Goal: Task Accomplishment & Management: Use online tool/utility

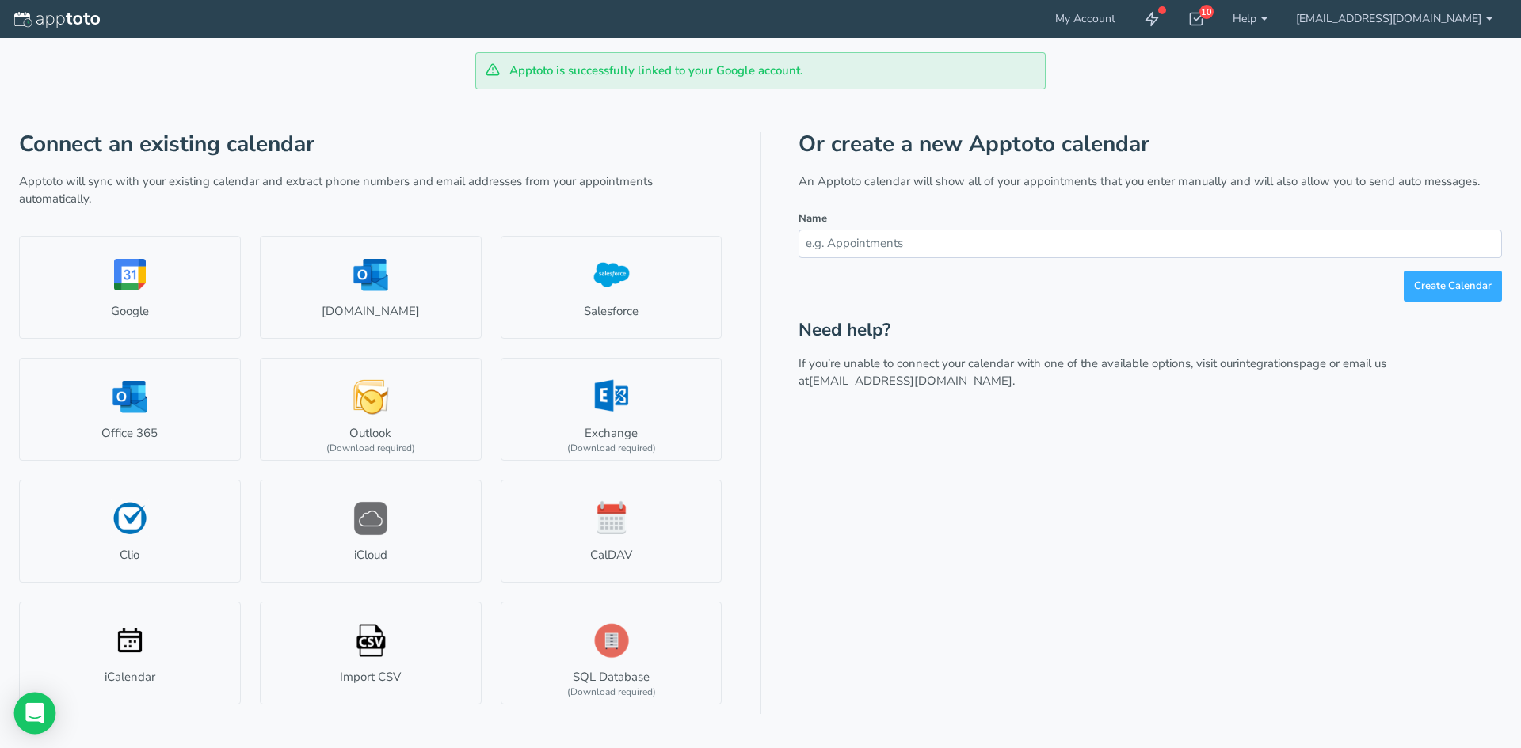
click at [29, 706] on icon "Open Intercom Messenger" at bounding box center [34, 713] width 18 height 21
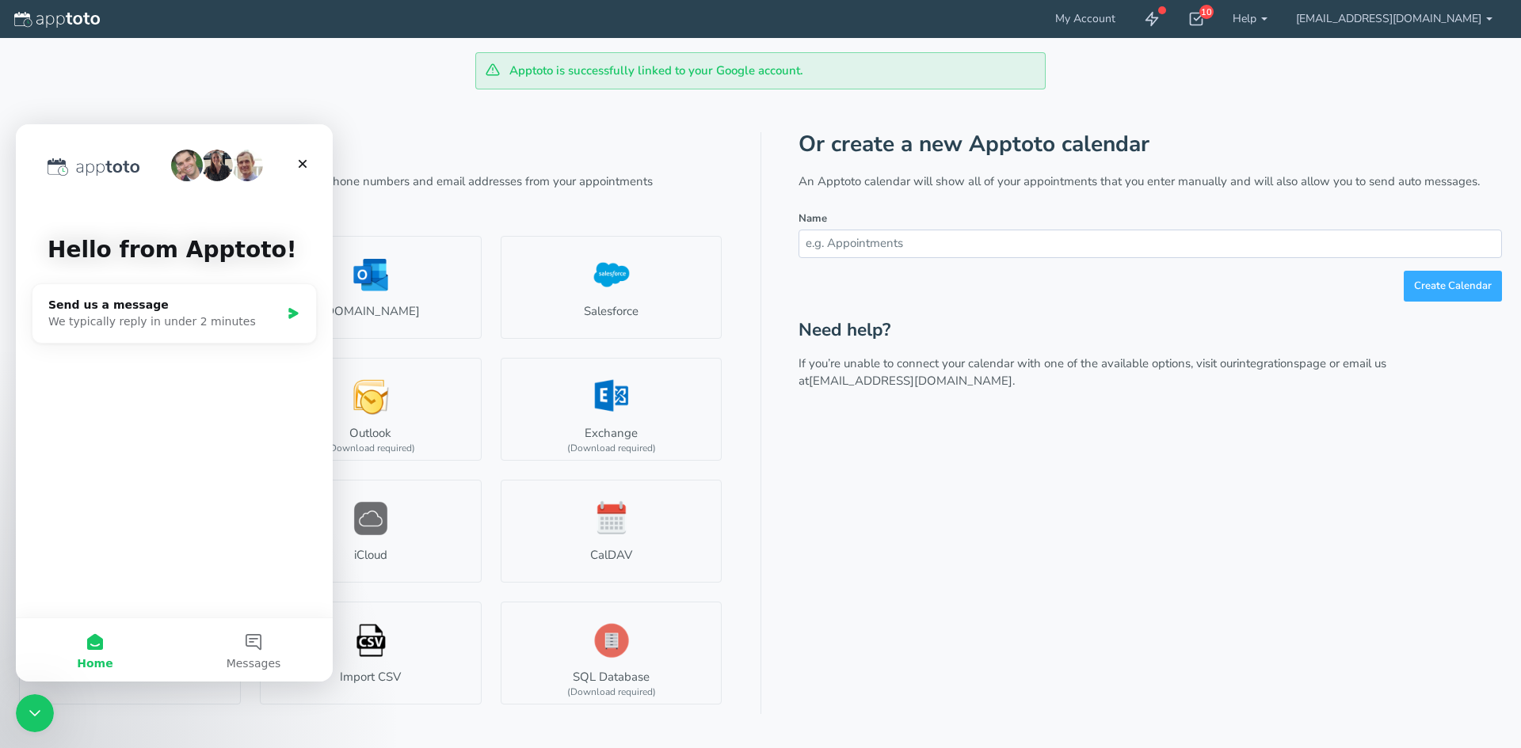
click at [975, 603] on div "Or create a new Apptoto calendar An Apptoto calendar will show all of your appo…" at bounding box center [1149, 423] width 703 height 582
click at [1076, 20] on link "My Account" at bounding box center [1085, 19] width 89 height 38
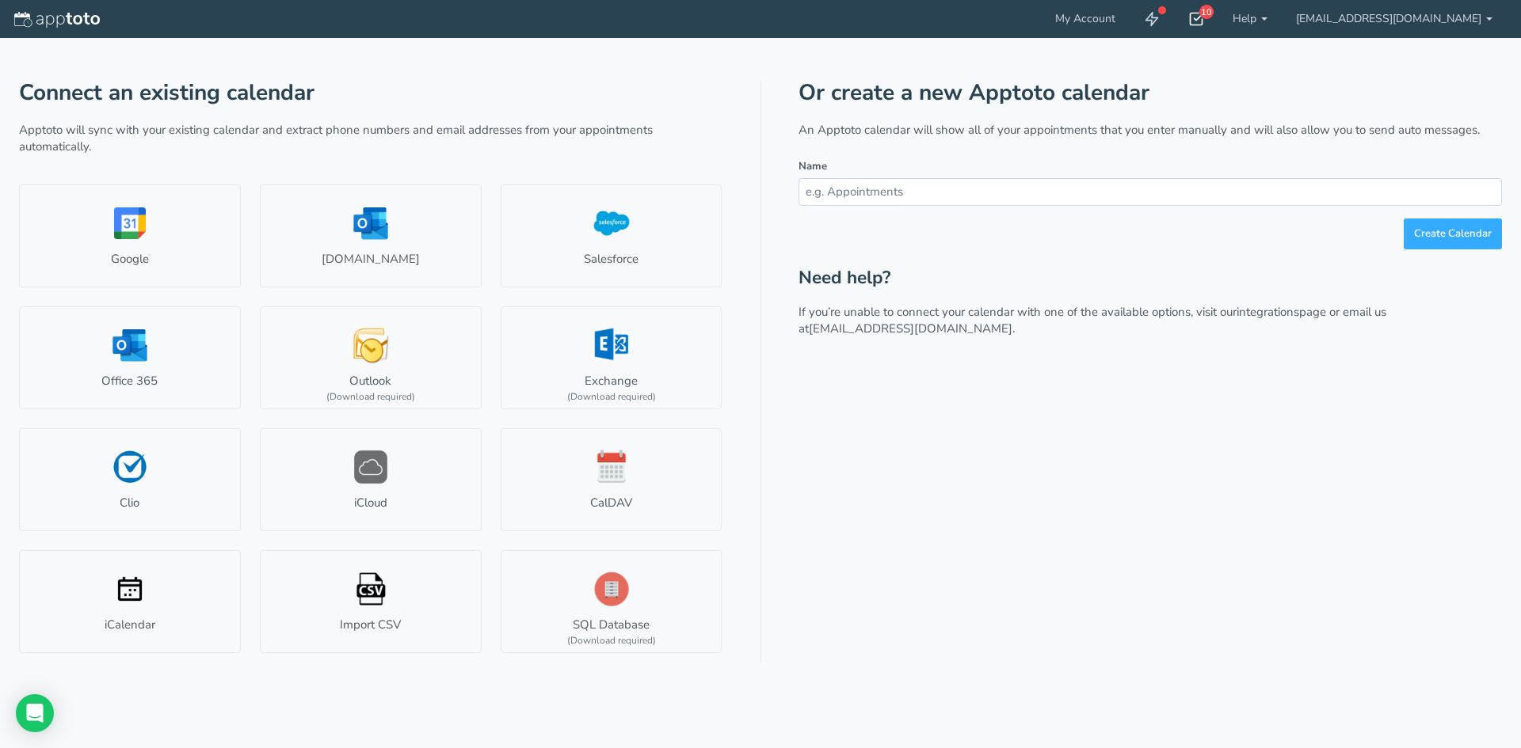
click at [1188, 22] on icon at bounding box center [1196, 19] width 16 height 16
click at [970, 464] on div "Or create a new Apptoto calendar An Apptoto calendar will show all of your appo…" at bounding box center [1149, 372] width 703 height 582
click at [1141, 6] on link at bounding box center [1151, 19] width 44 height 38
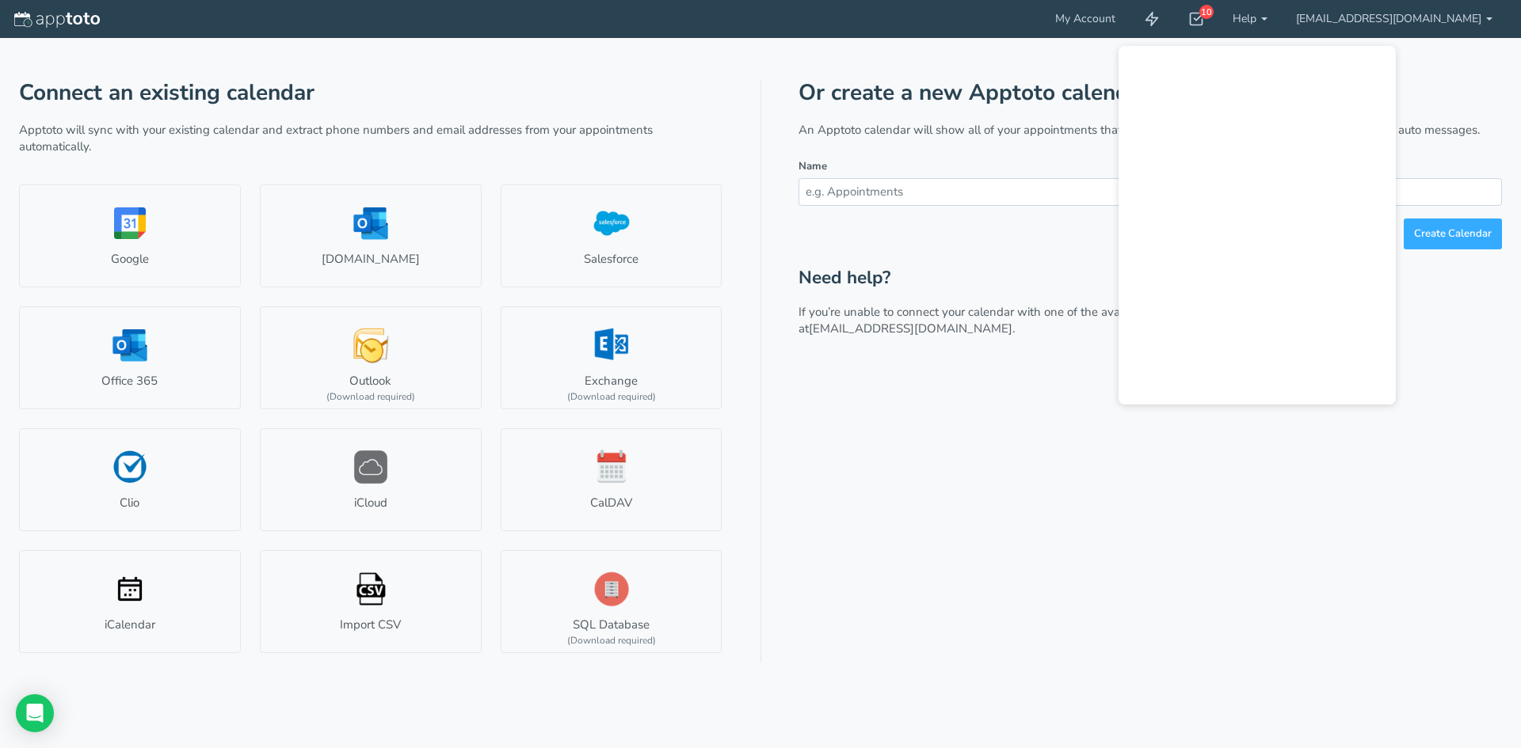
click at [1045, 371] on div "Or create a new Apptoto calendar An Apptoto calendar will show all of your appo…" at bounding box center [1149, 372] width 703 height 582
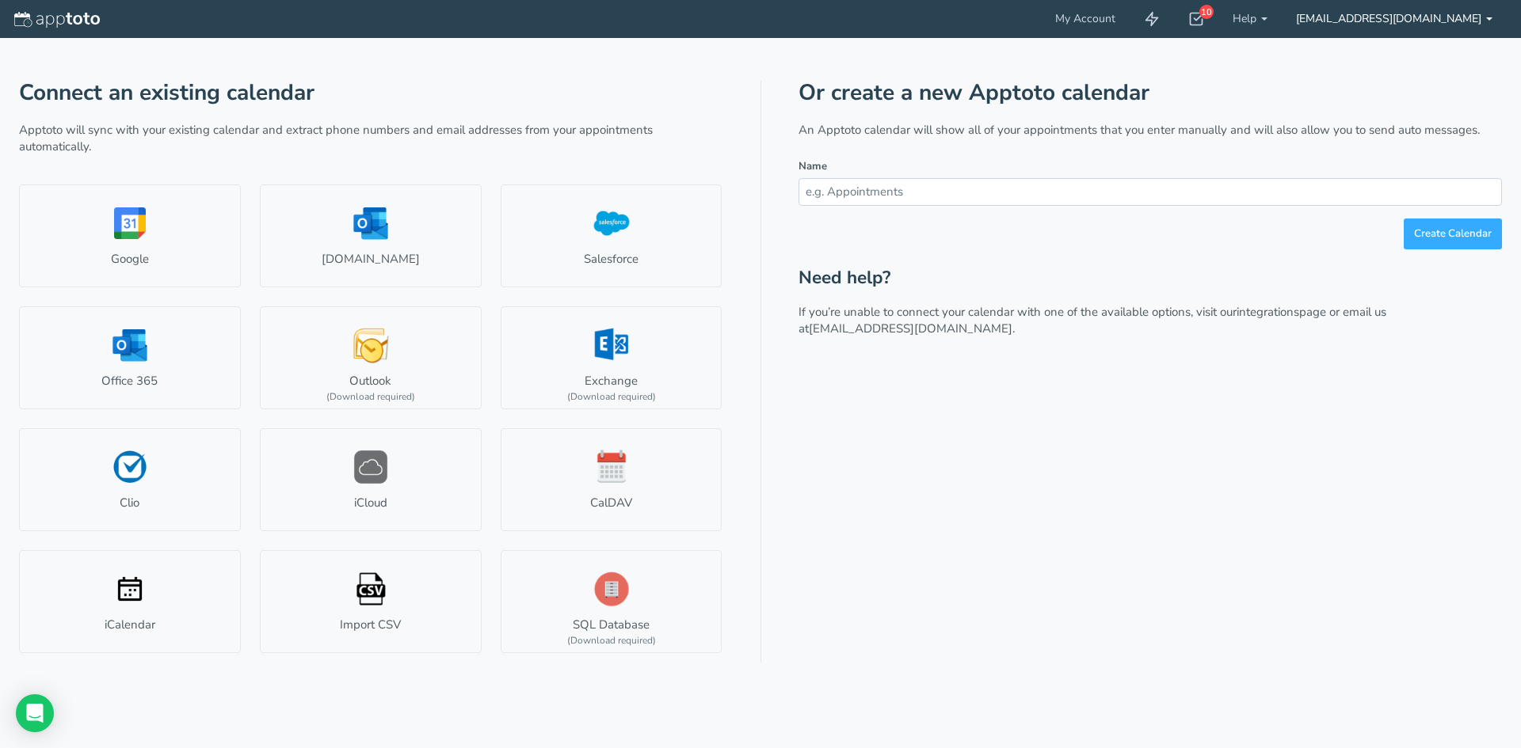
click at [1323, 21] on link "[EMAIL_ADDRESS][DOMAIN_NAME]" at bounding box center [1393, 19] width 225 height 38
click at [1308, 18] on link "[EMAIL_ADDRESS][DOMAIN_NAME]" at bounding box center [1393, 19] width 225 height 38
click at [1073, 19] on link "My Account" at bounding box center [1085, 19] width 89 height 38
click at [403, 226] on link "[DOMAIN_NAME]" at bounding box center [371, 236] width 222 height 103
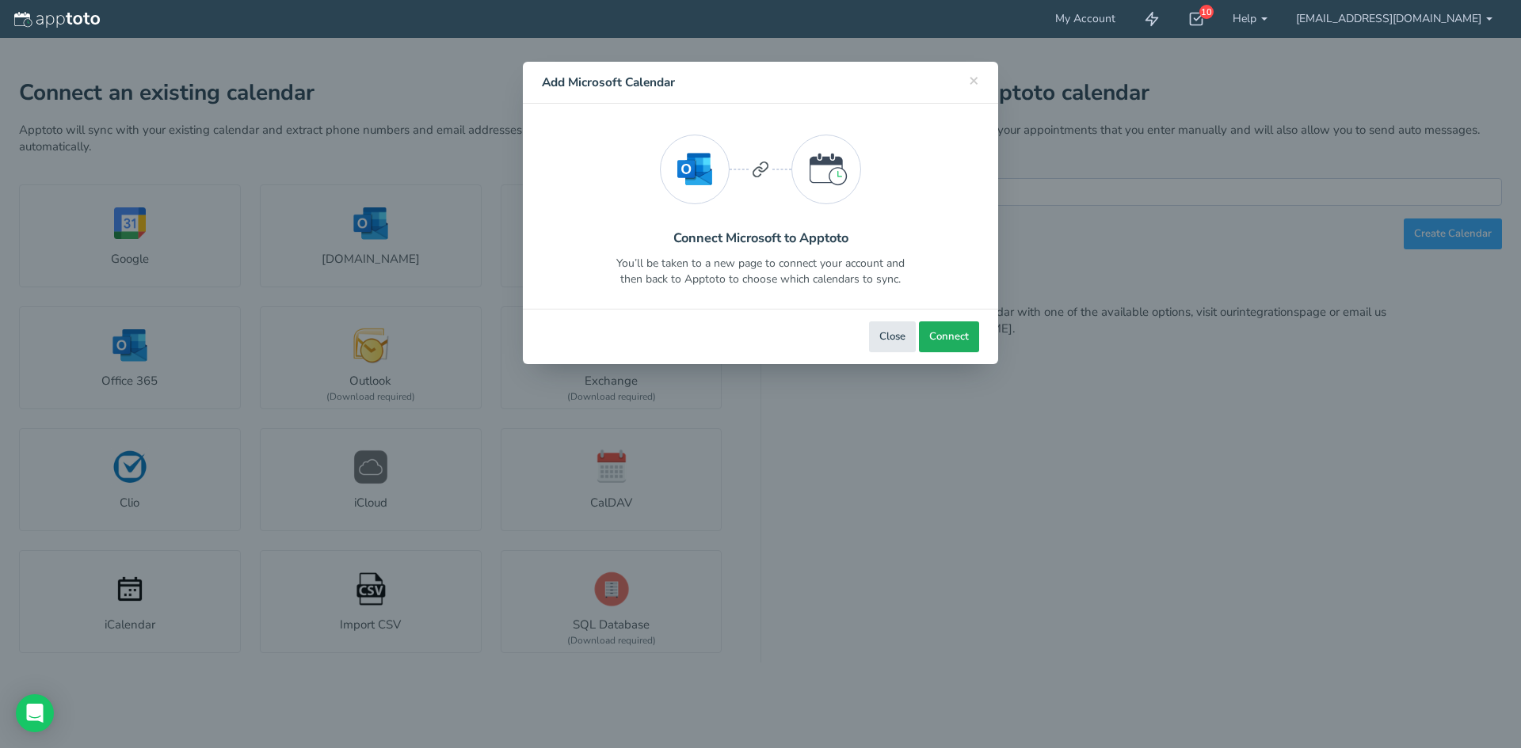
click at [946, 329] on button "Connect" at bounding box center [949, 337] width 60 height 31
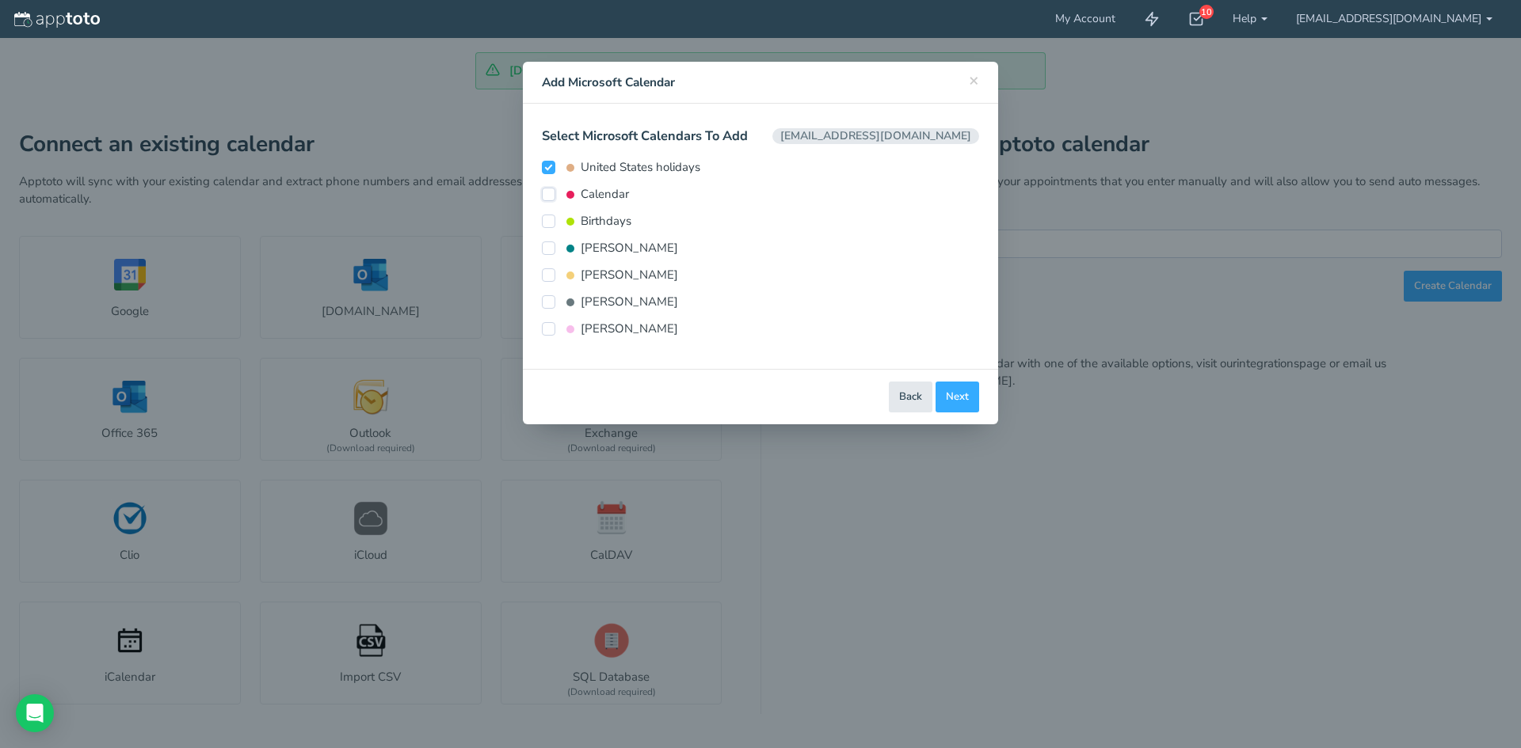
click at [544, 194] on input "Calendar" at bounding box center [548, 194] width 13 height 13
click at [550, 193] on input "Calendar" at bounding box center [548, 194] width 13 height 13
checkbox input "false"
click at [546, 246] on input "Michael Angus" at bounding box center [548, 248] width 13 height 13
checkbox input "true"
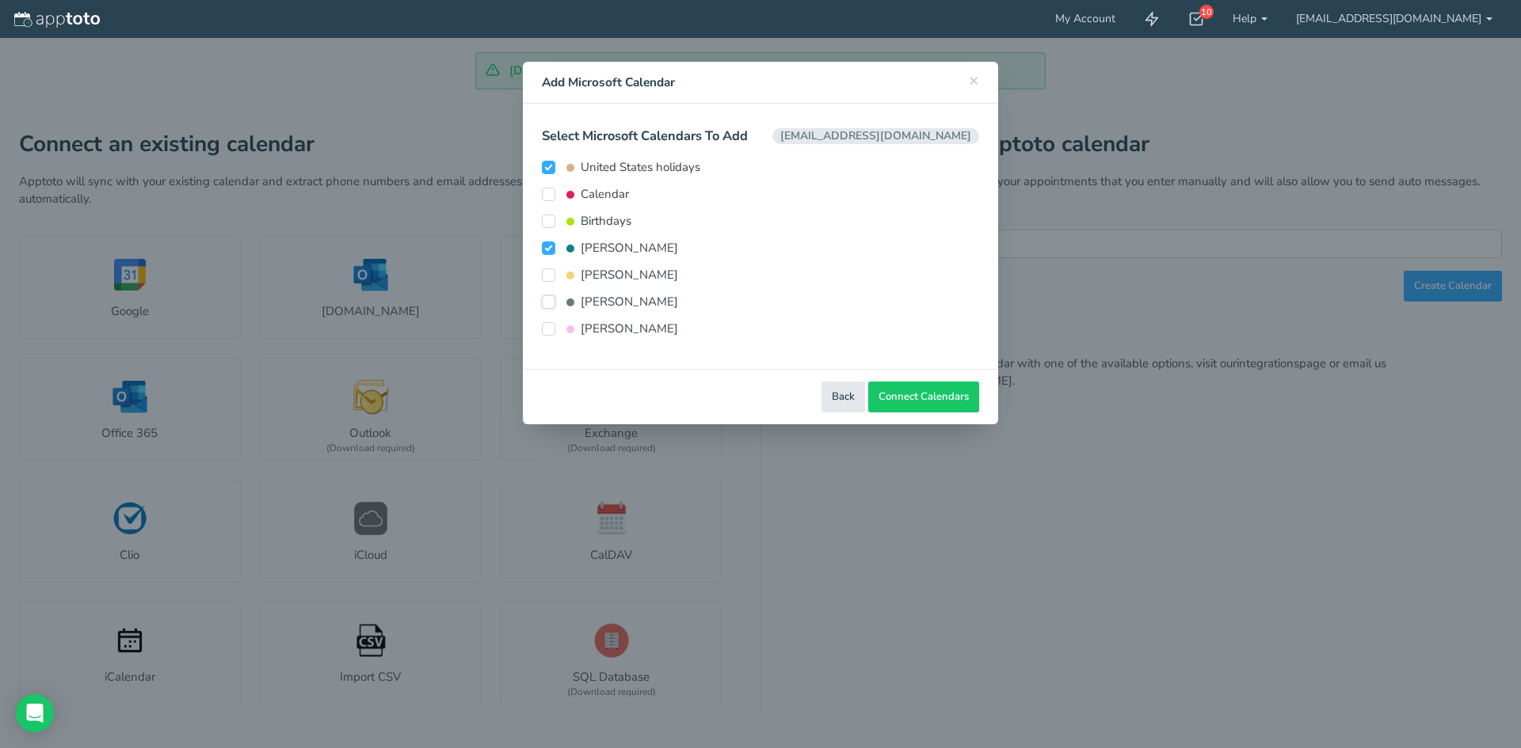
click at [550, 297] on input "[PERSON_NAME]" at bounding box center [548, 301] width 13 height 13
checkbox input "true"
click at [553, 329] on input "[PERSON_NAME]" at bounding box center [548, 328] width 13 height 13
checkbox input "true"
click at [555, 170] on label "United States holidays" at bounding box center [621, 167] width 158 height 17
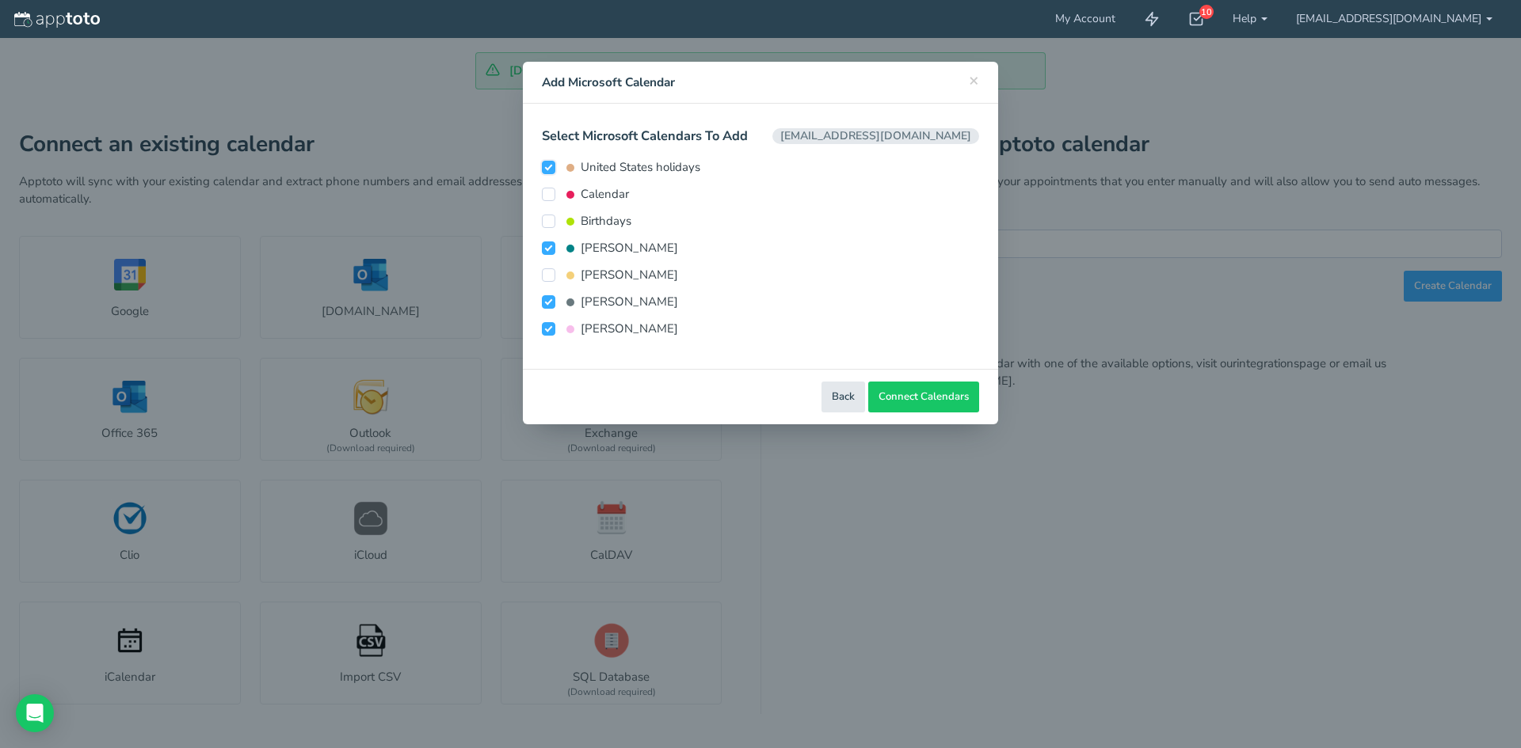
click at [555, 170] on input "United States holidays" at bounding box center [548, 167] width 13 height 13
checkbox input "false"
drag, startPoint x: 923, startPoint y: 413, endPoint x: 914, endPoint y: 389, distance: 25.3
click at [920, 409] on div "Close Back Next Back Connect Connect Calendars" at bounding box center [760, 396] width 475 height 55
click at [914, 388] on button "Connect Calendars" at bounding box center [923, 397] width 111 height 31
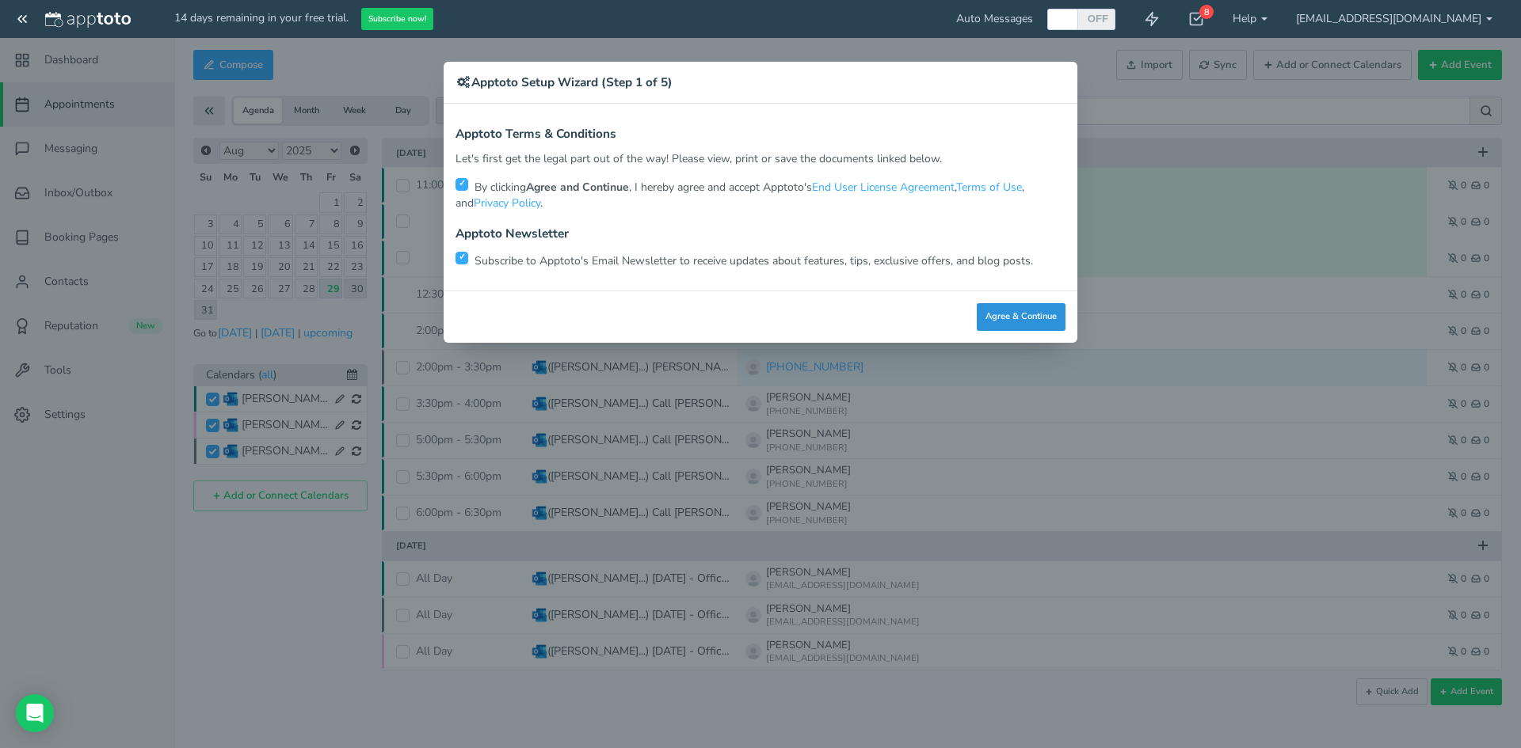
click at [996, 309] on button "Agree & Continue" at bounding box center [1021, 317] width 89 height 28
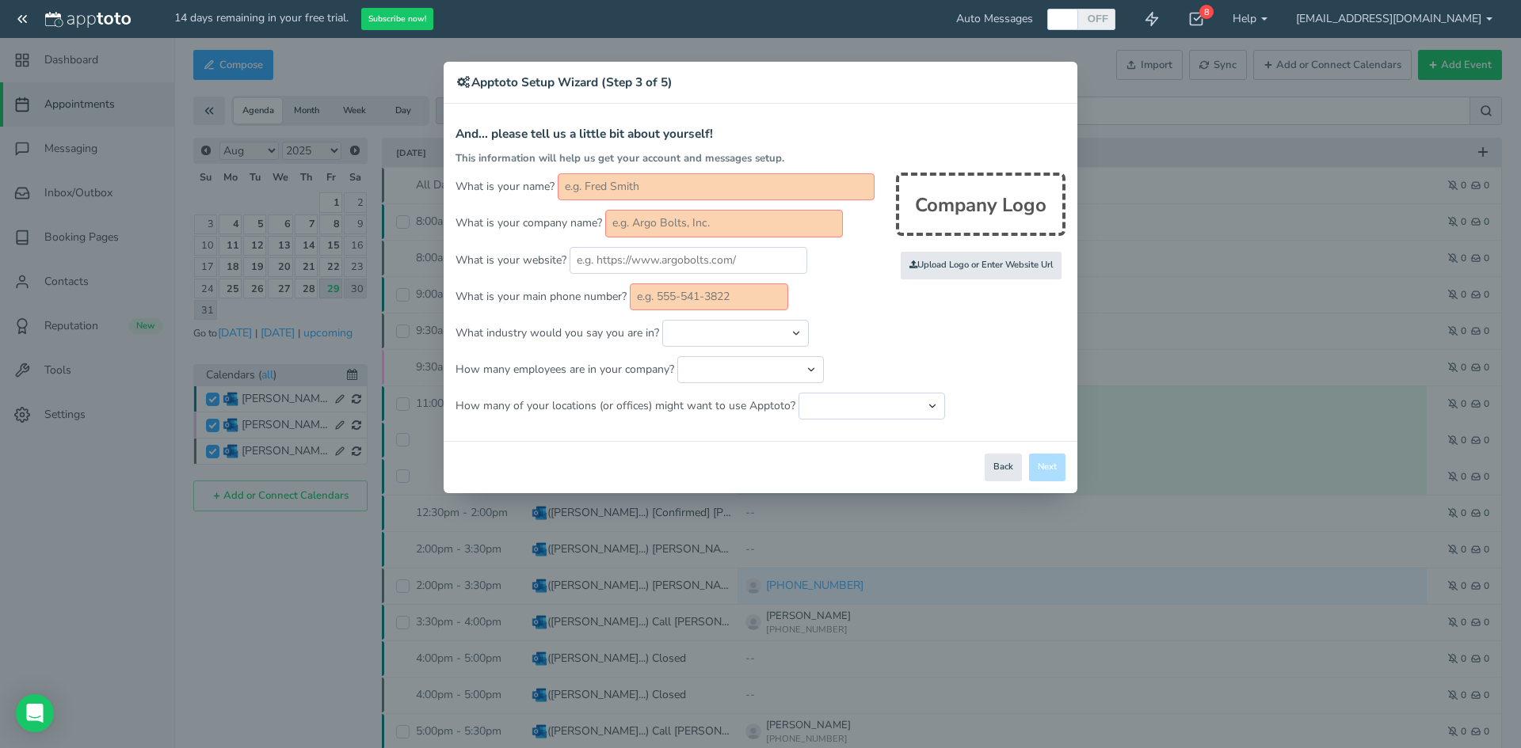
click at [1000, 446] on div "Close Logout Cancel Back Saving! Save Done Next Agree & Continue" at bounding box center [761, 467] width 634 height 52
